Goal: Task Accomplishment & Management: Complete application form

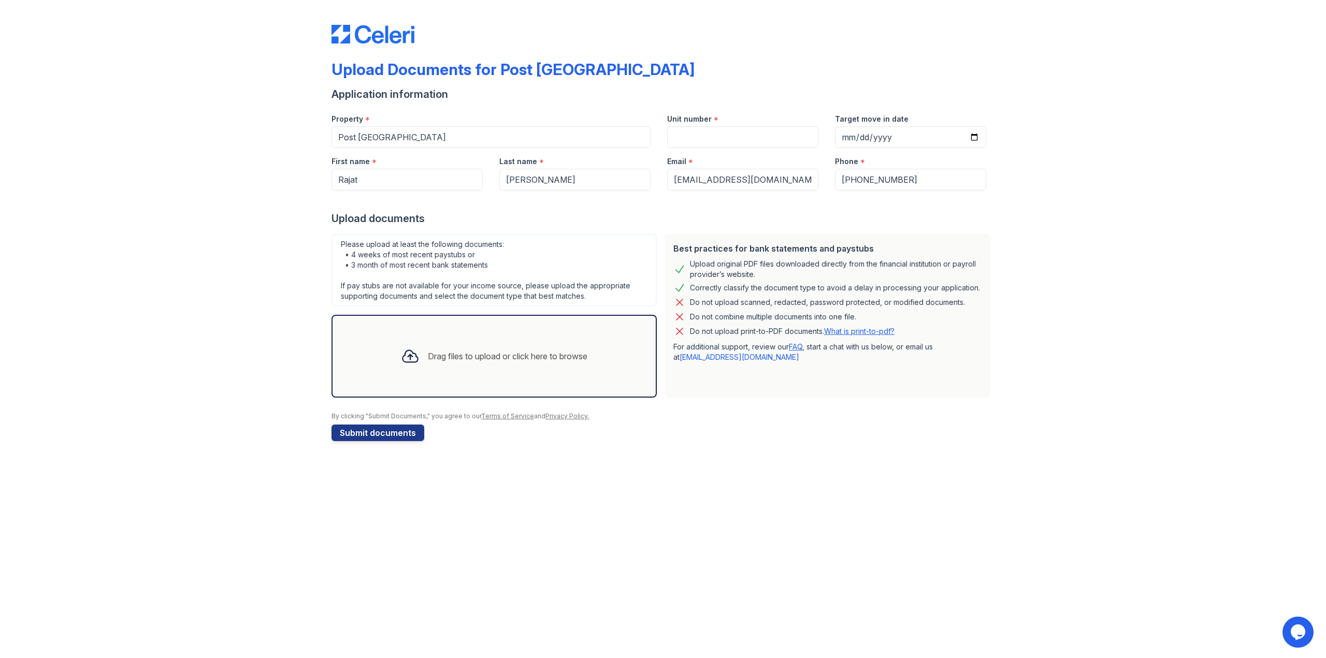
click at [452, 359] on div "Drag files to upload or click here to browse" at bounding box center [508, 356] width 160 height 12
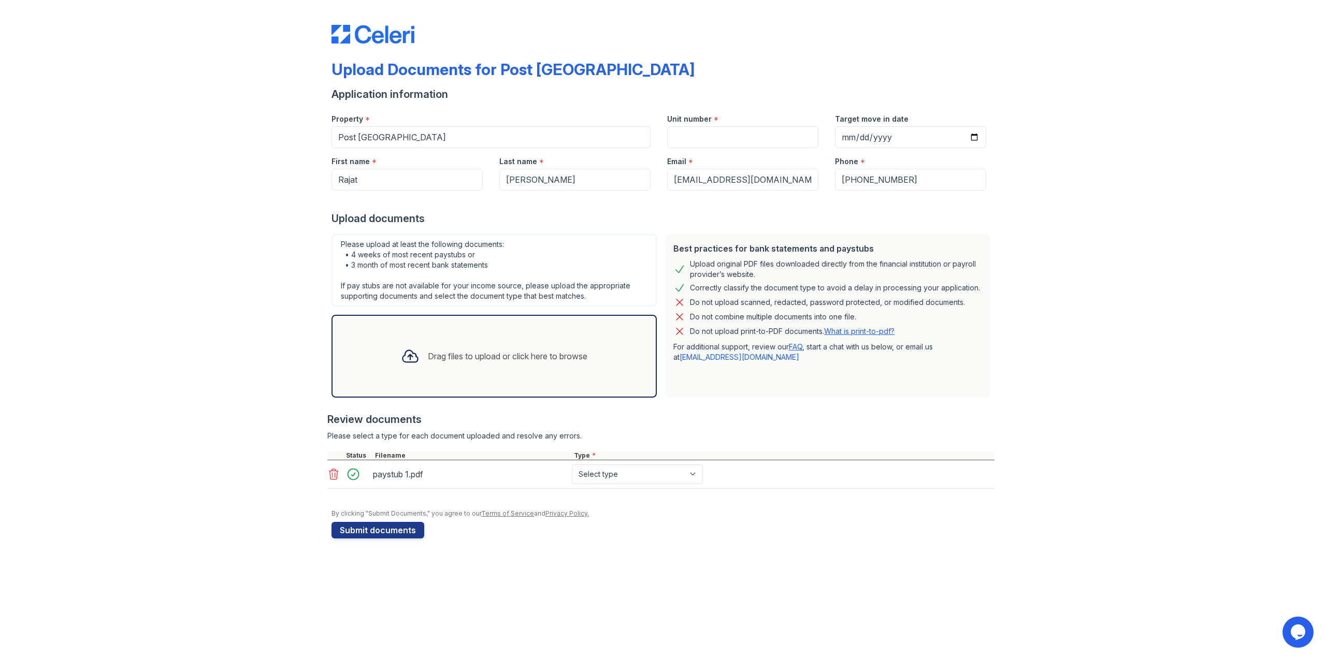
click at [393, 369] on div "Drag files to upload or click here to browse" at bounding box center [494, 356] width 203 height 35
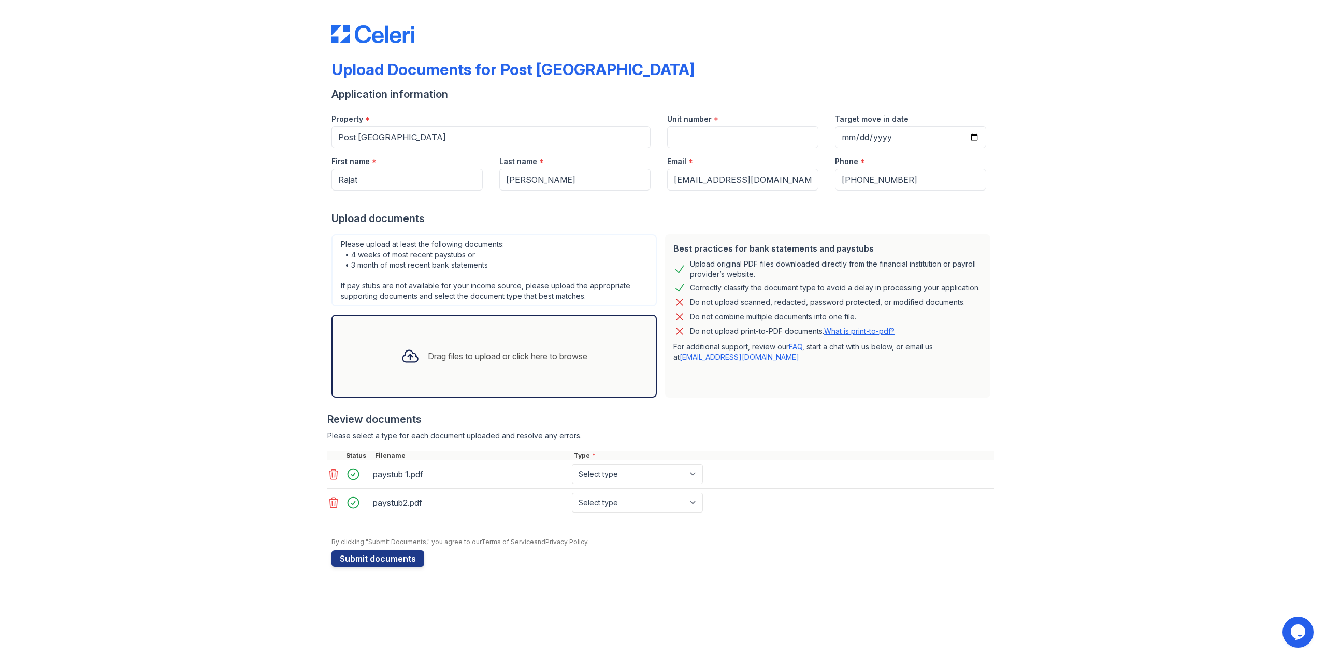
click at [413, 362] on icon at bounding box center [409, 357] width 15 height 12
click at [448, 376] on div "Drag files to upload or click here to browse" at bounding box center [494, 356] width 325 height 83
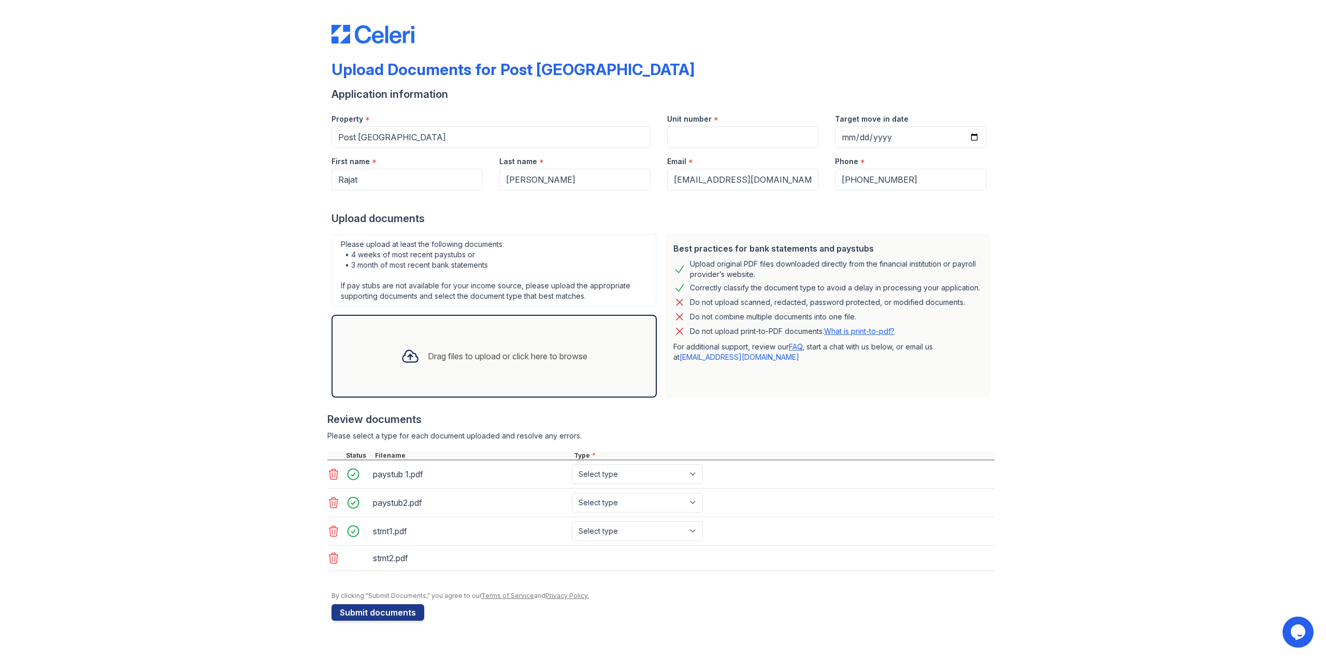
click at [414, 373] on div "Drag files to upload or click here to browse" at bounding box center [494, 356] width 203 height 35
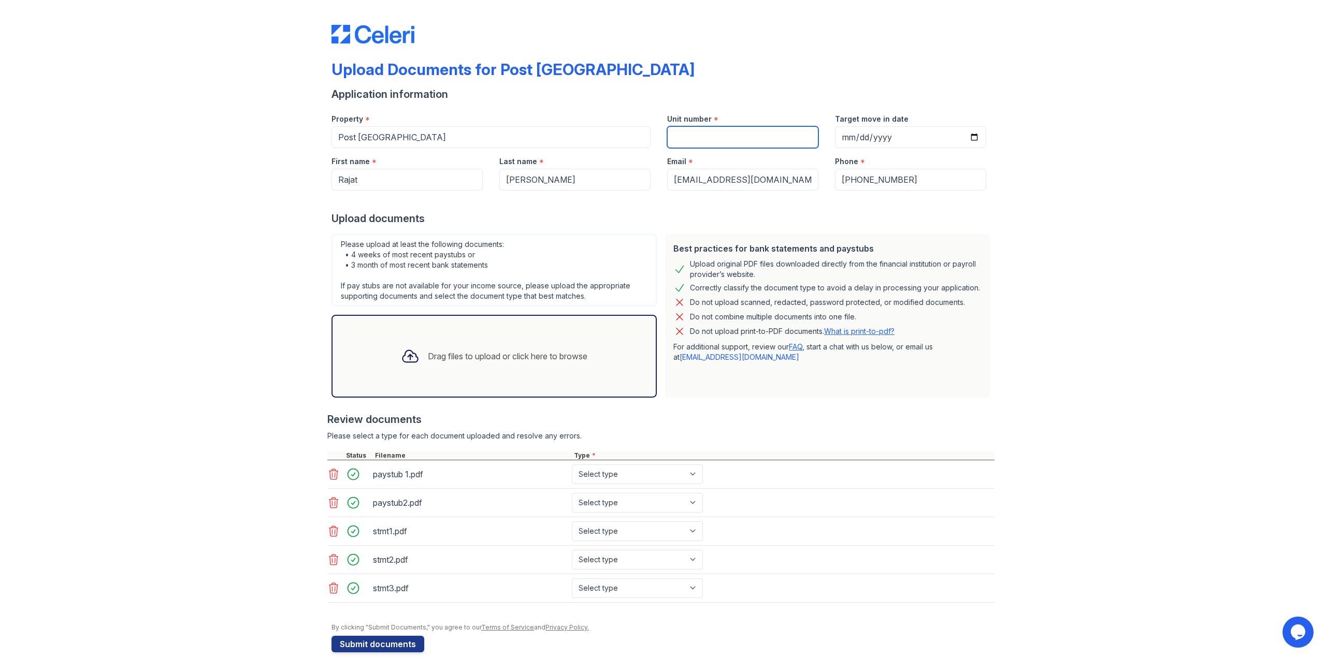
click at [730, 139] on input "Unit number" at bounding box center [742, 137] width 151 height 22
type input "612"
click at [845, 136] on input "Target move in date" at bounding box center [910, 137] width 151 height 22
type input "20205-10-01"
type input "2025-10-01"
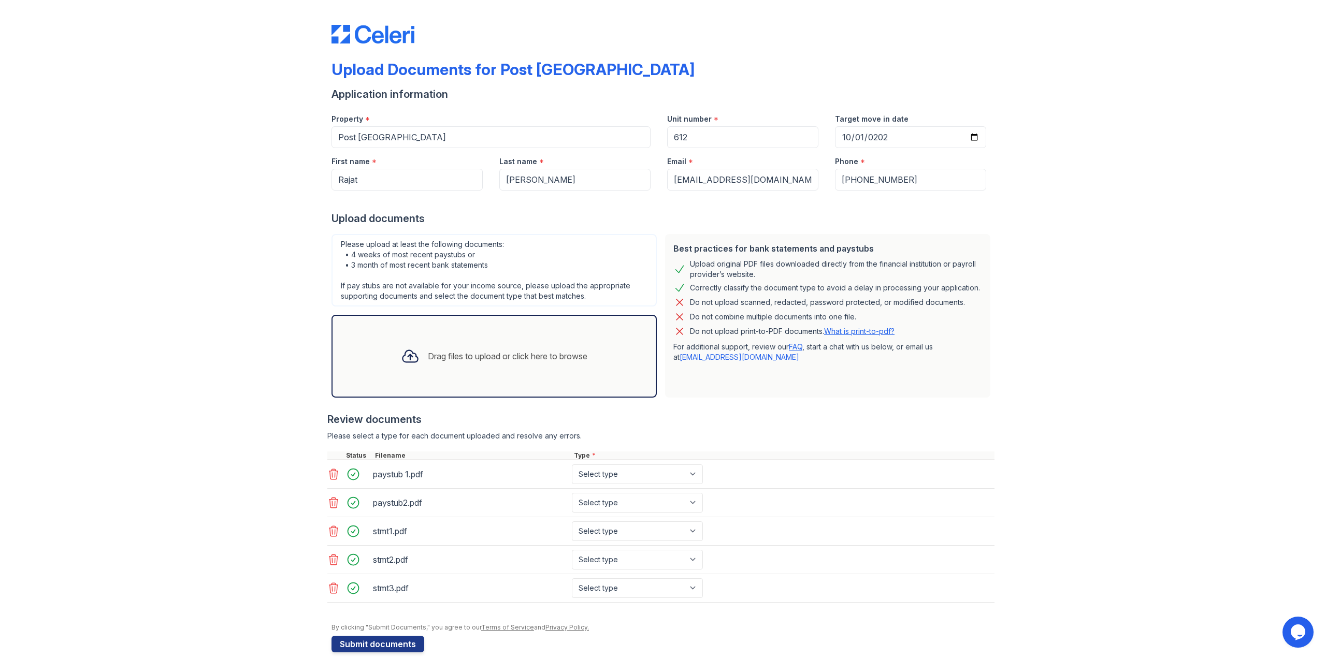
click at [689, 218] on div "Upload documents" at bounding box center [663, 218] width 663 height 15
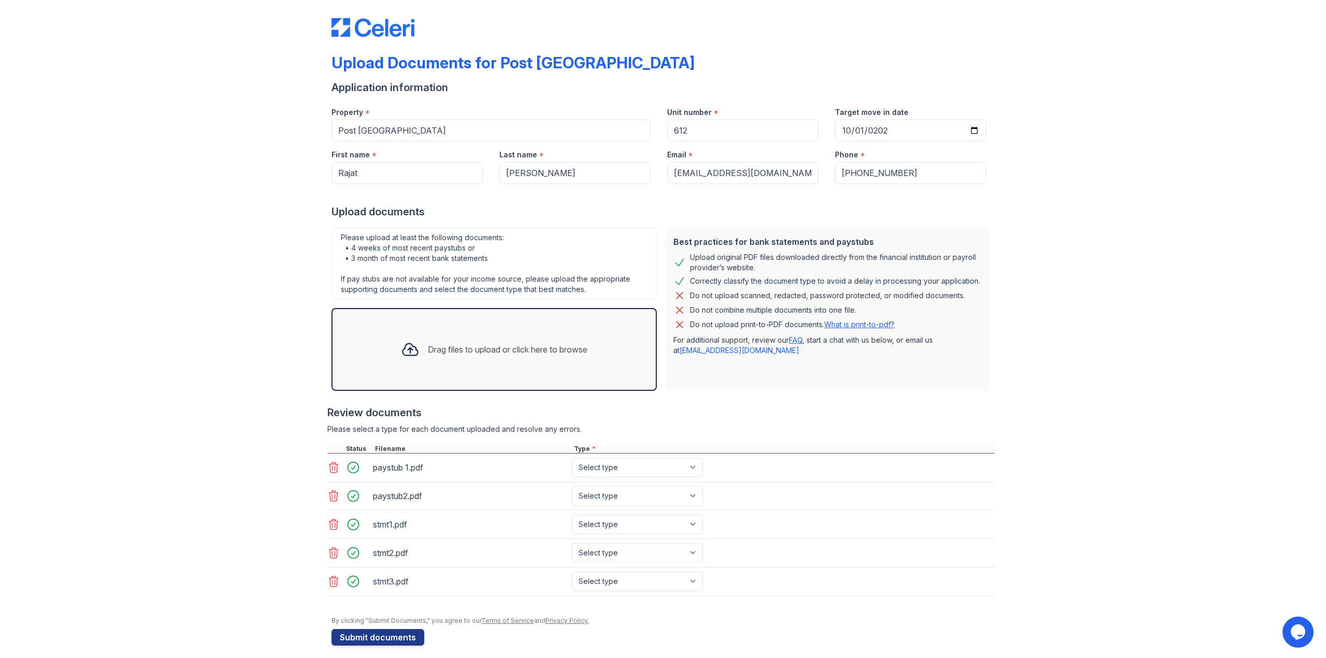
scroll to position [15, 0]
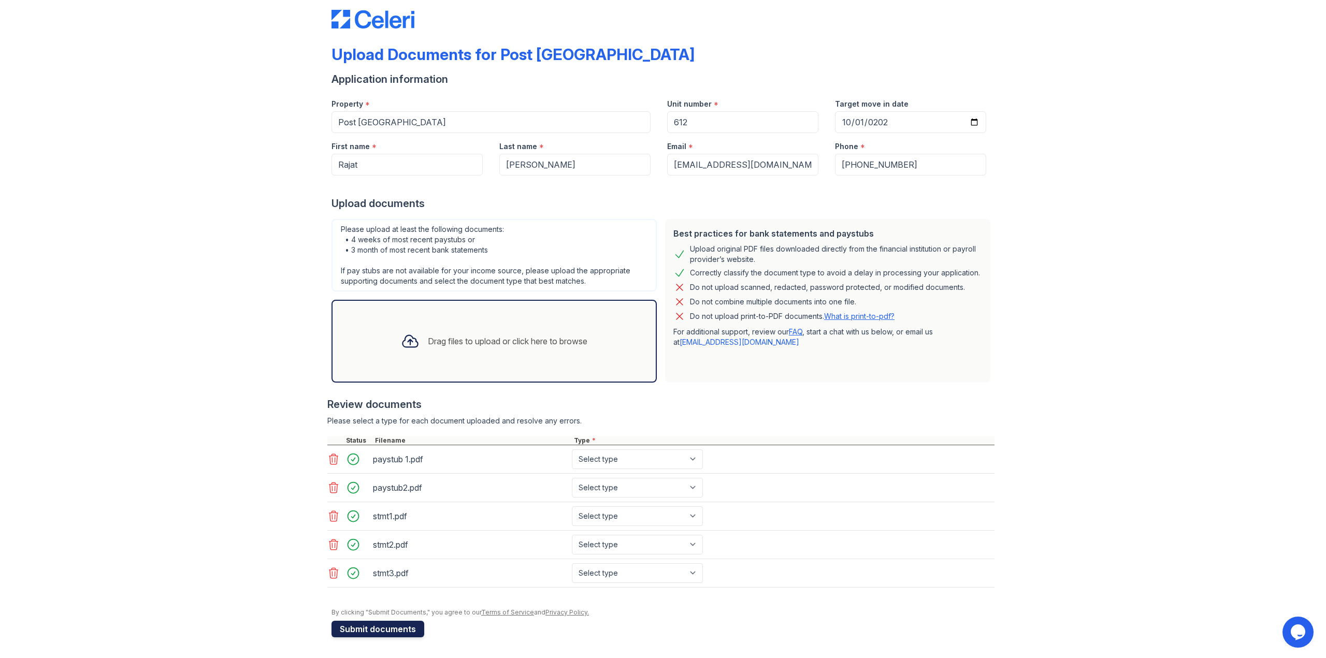
click at [366, 628] on button "Submit documents" at bounding box center [378, 629] width 93 height 17
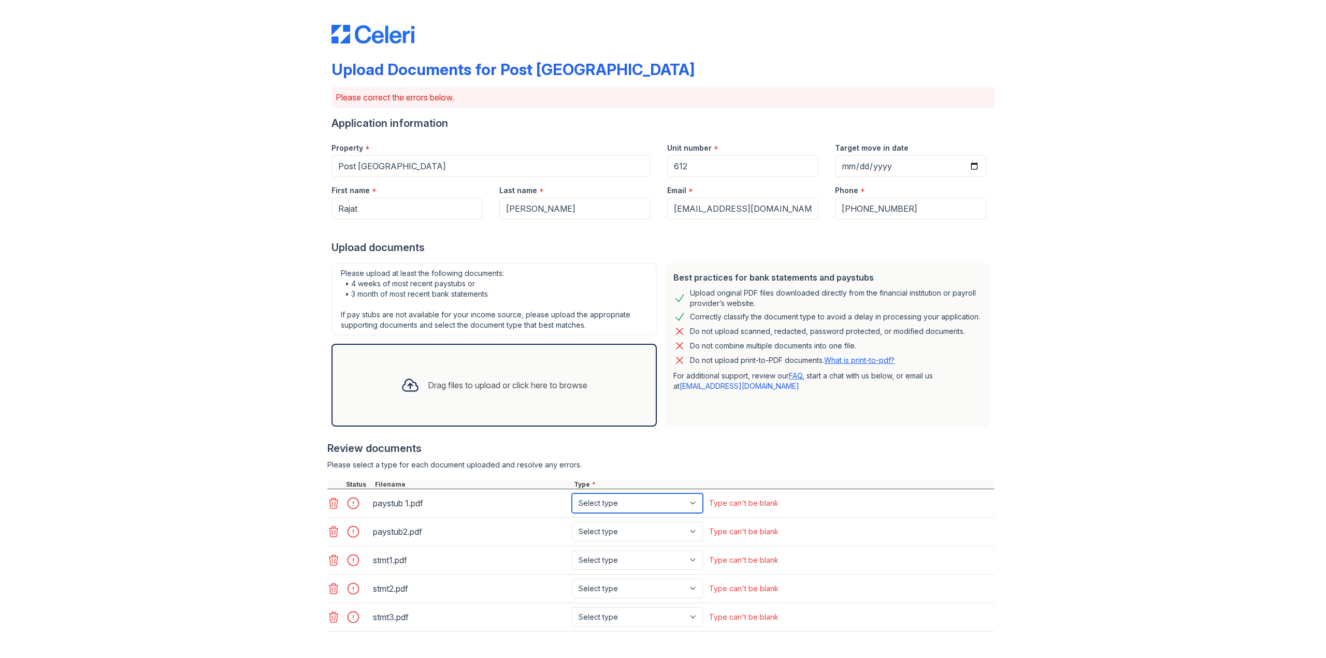
click at [664, 497] on select "Select type Paystub Bank Statement Offer Letter Tax Documents Benefit Award Let…" at bounding box center [637, 504] width 131 height 20
select select "paystub"
click at [572, 494] on select "Select type Paystub Bank Statement Offer Letter Tax Documents Benefit Award Let…" at bounding box center [637, 504] width 131 height 20
click at [627, 533] on select "Select type Paystub Bank Statement Offer Letter Tax Documents Benefit Award Let…" at bounding box center [637, 532] width 131 height 20
click at [572, 522] on select "Select type Paystub Bank Statement Offer Letter Tax Documents Benefit Award Let…" at bounding box center [637, 532] width 131 height 20
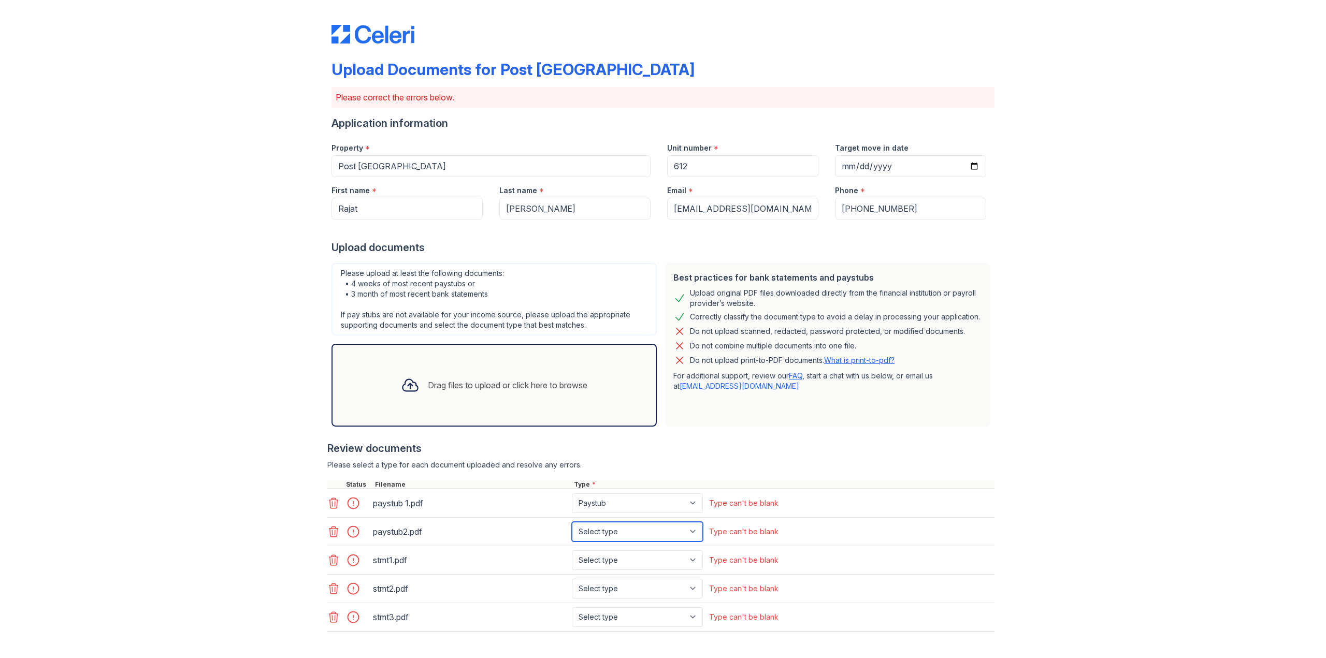
click at [595, 533] on select "Select type Paystub Bank Statement Offer Letter Tax Documents Benefit Award Let…" at bounding box center [637, 532] width 131 height 20
select select "paystub"
click at [572, 522] on select "Select type Paystub Bank Statement Offer Letter Tax Documents Benefit Award Let…" at bounding box center [637, 532] width 131 height 20
click at [600, 564] on select "Select type Paystub Bank Statement Offer Letter Tax Documents Benefit Award Let…" at bounding box center [637, 561] width 131 height 20
select select "bank_statement"
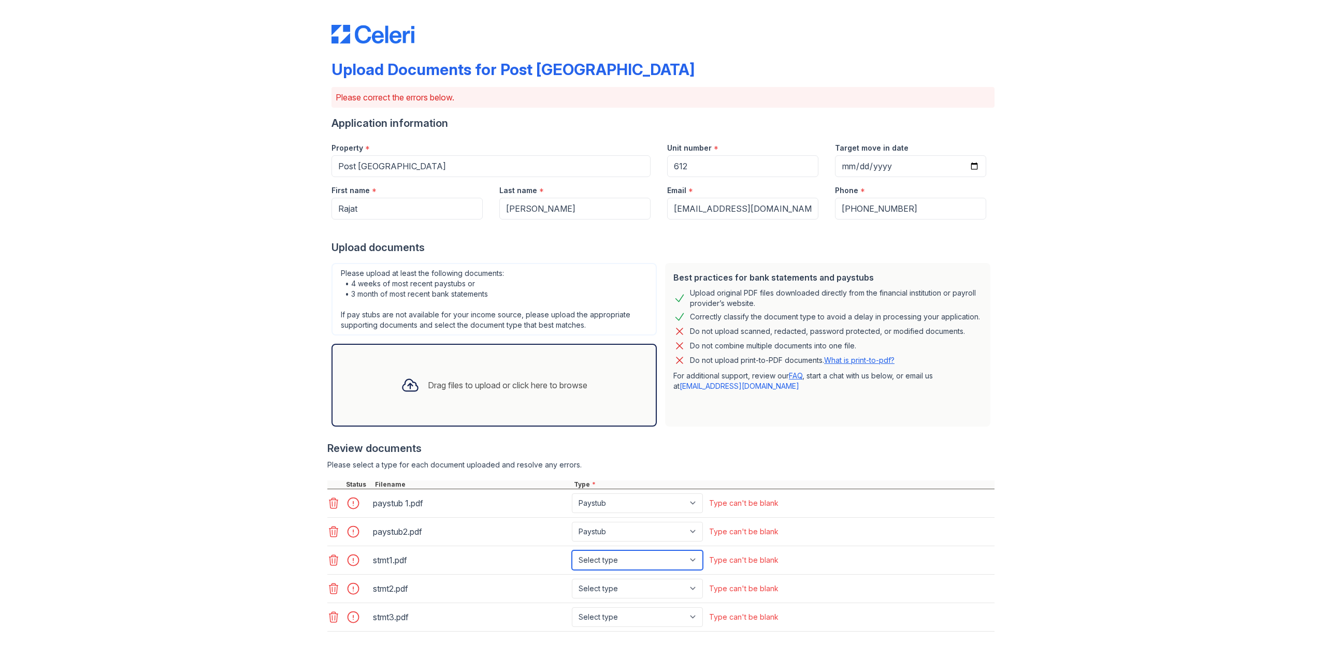
click at [572, 551] on select "Select type Paystub Bank Statement Offer Letter Tax Documents Benefit Award Let…" at bounding box center [637, 561] width 131 height 20
click at [605, 594] on select "Select type Paystub Bank Statement Offer Letter Tax Documents Benefit Award Let…" at bounding box center [637, 589] width 131 height 20
select select "bank_statement"
click at [572, 579] on select "Select type Paystub Bank Statement Offer Letter Tax Documents Benefit Award Let…" at bounding box center [637, 589] width 131 height 20
drag, startPoint x: 611, startPoint y: 618, endPoint x: 609, endPoint y: 608, distance: 11.1
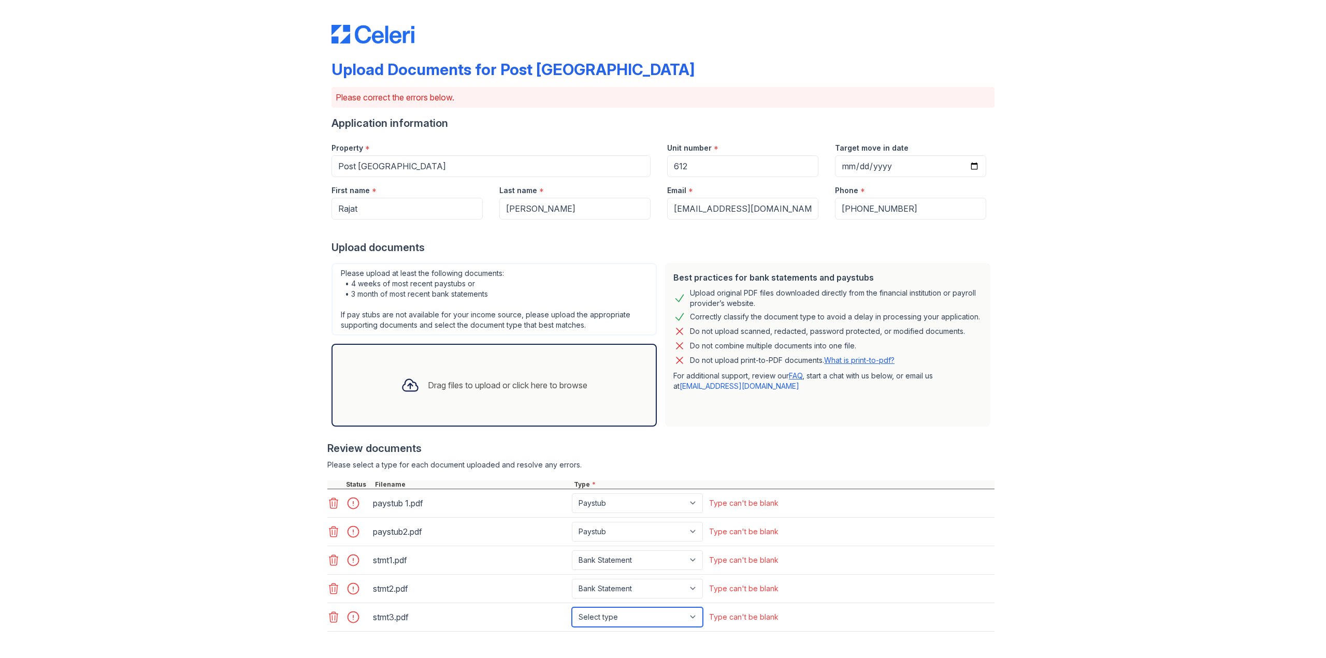
click at [611, 618] on select "Select type Paystub Bank Statement Offer Letter Tax Documents Benefit Award Let…" at bounding box center [637, 618] width 131 height 20
select select "bank_statement"
click at [572, 608] on select "Select type Paystub Bank Statement Offer Letter Tax Documents Benefit Award Let…" at bounding box center [637, 618] width 131 height 20
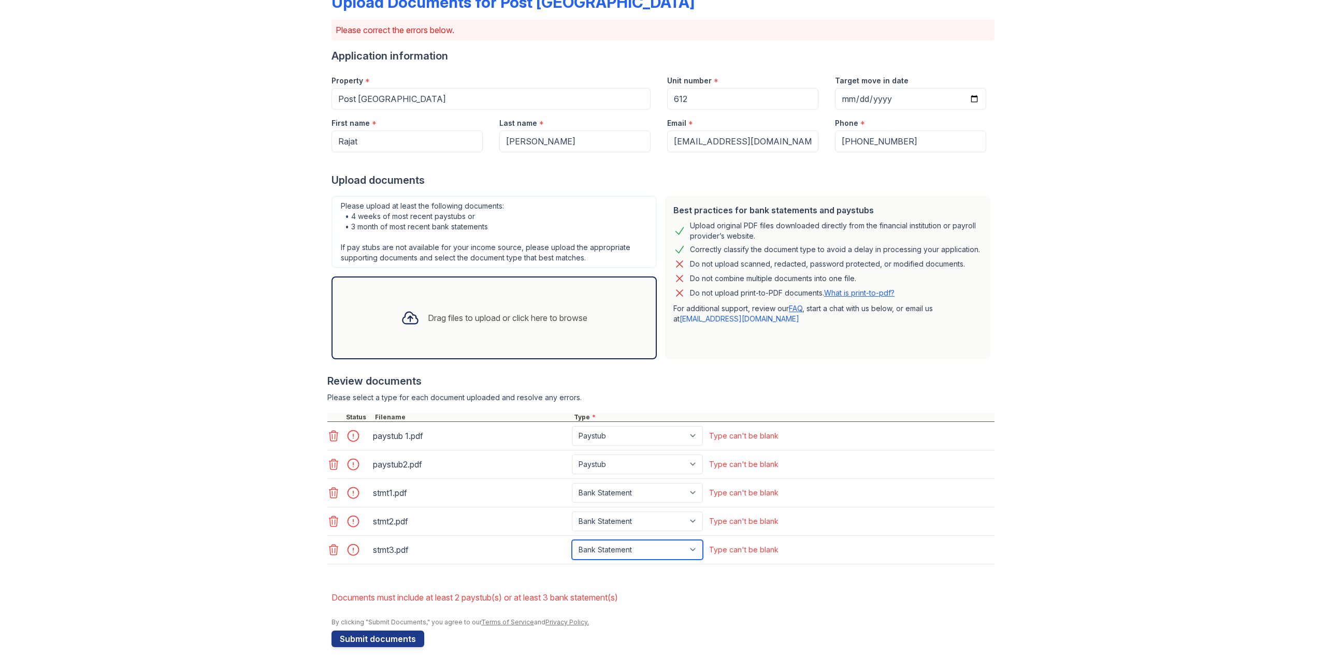
scroll to position [77, 0]
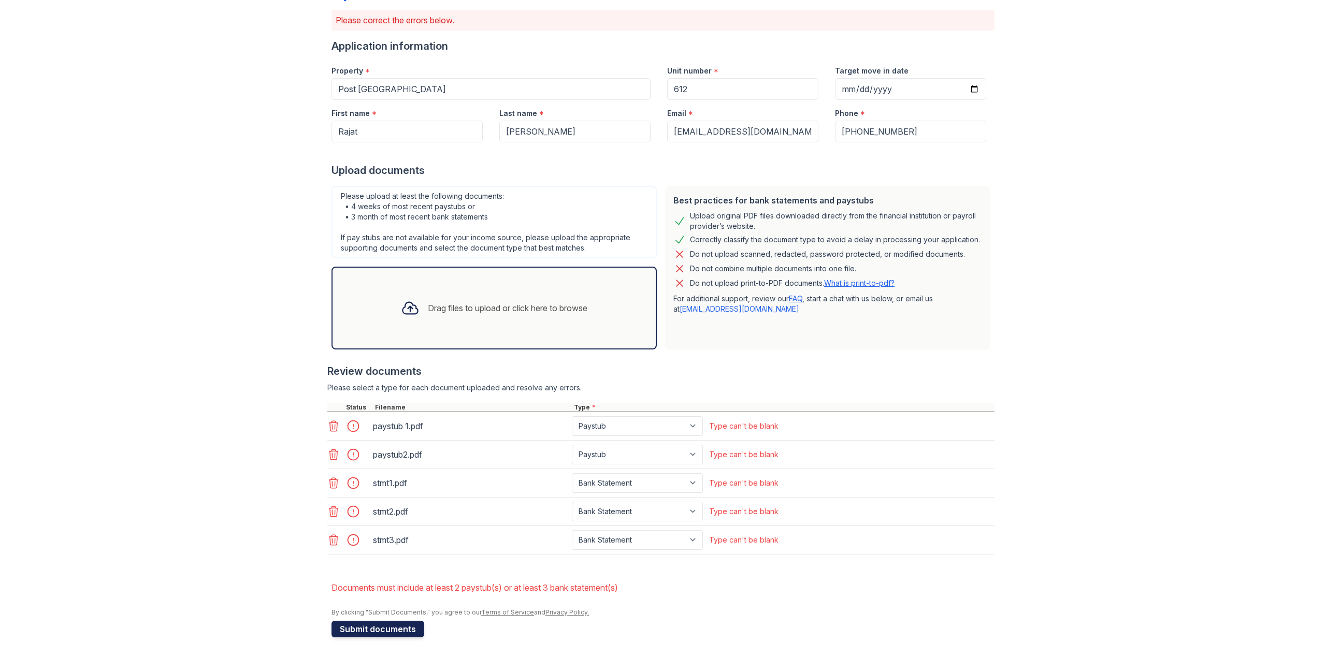
click at [365, 633] on button "Submit documents" at bounding box center [378, 629] width 93 height 17
